Goal: Find specific page/section: Find specific page/section

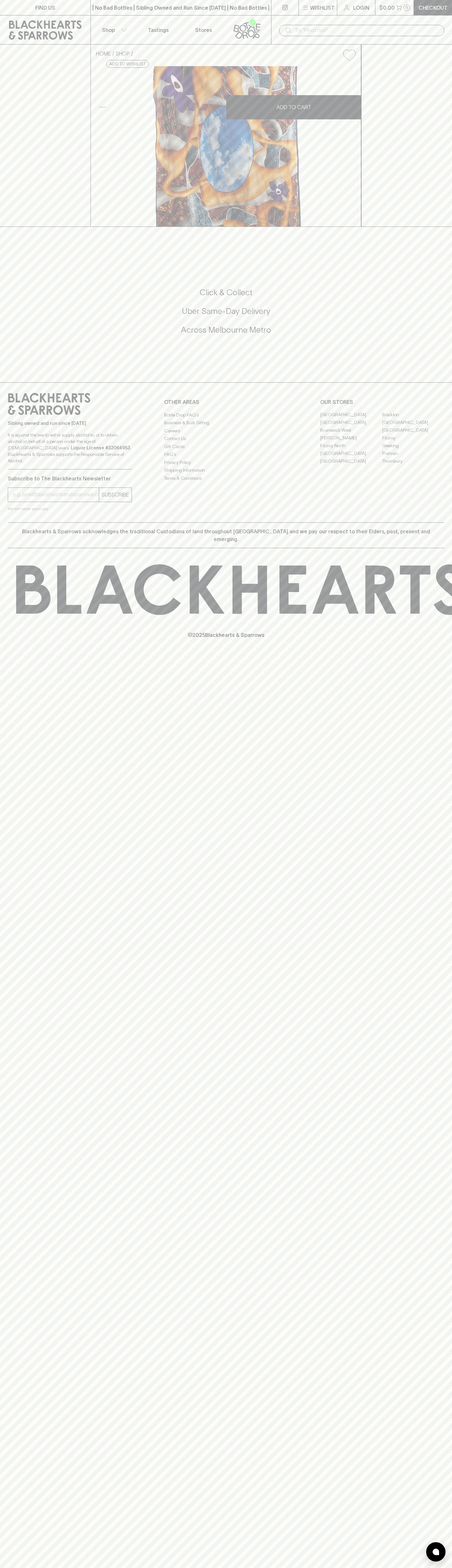
click at [230, 13] on div "| No Bad Bottles | Sibling Owned and Run Since 2006 | No Bad Bottles | Sibling …" at bounding box center [180, 7] width 181 height 15
click at [425, 369] on div "Click & Collect Uber Same-Day Delivery Across Melbourne Metro" at bounding box center [226, 315] width 436 height 108
click at [178, 1567] on html "FIND US | No Bad Bottles | Sibling Owned and Run Since 2006 | No Bad Bottles | …" at bounding box center [226, 784] width 452 height 1568
click at [22, 1277] on div "FIND US | No Bad Bottles | Sibling Owned and Run Since 2006 | No Bad Bottles | …" at bounding box center [226, 784] width 452 height 1568
click at [351, 419] on link "[GEOGRAPHIC_DATA]" at bounding box center [351, 415] width 62 height 8
